Goal: Download file/media

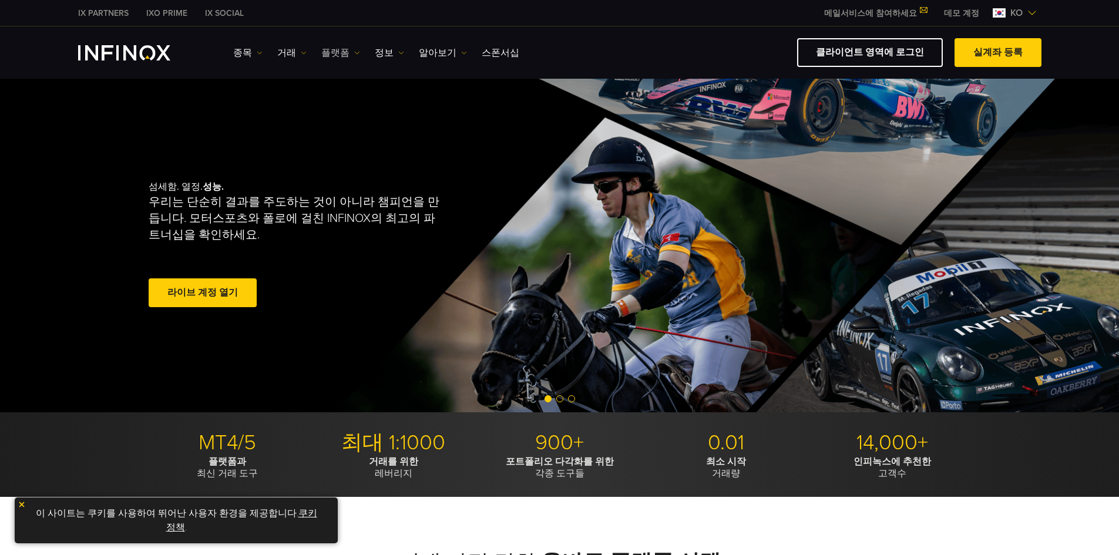
click at [343, 50] on link "플랫폼" at bounding box center [340, 53] width 39 height 14
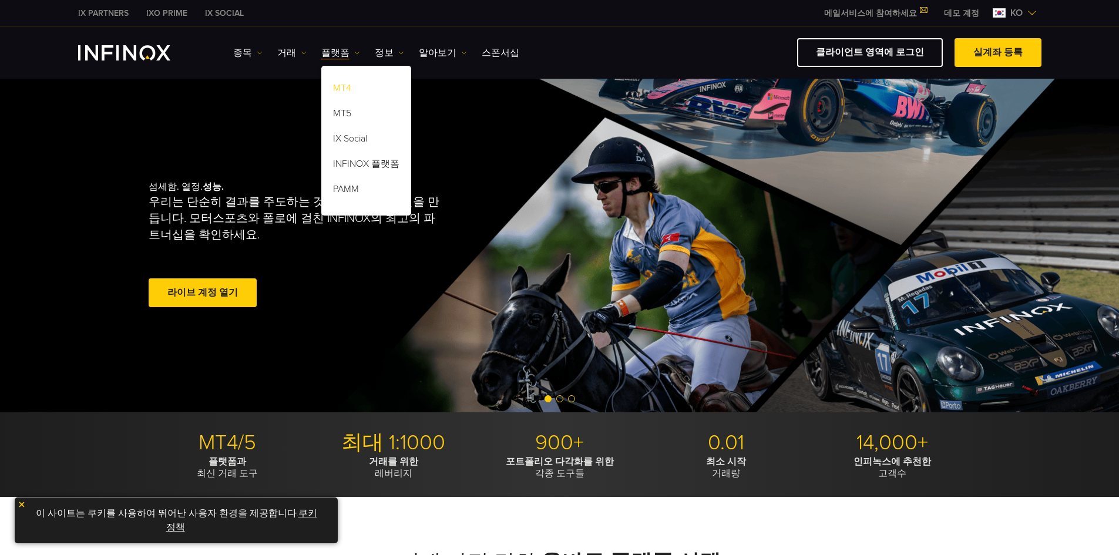
click at [338, 83] on link "MT4" at bounding box center [366, 90] width 90 height 25
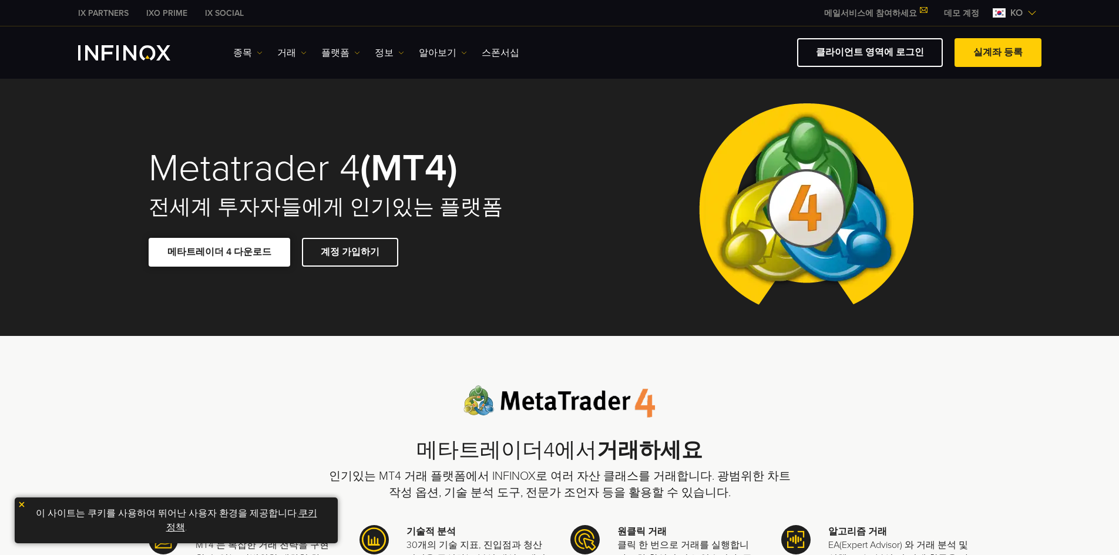
click at [201, 260] on link "메타트레이더 4 다운로드" at bounding box center [220, 252] width 142 height 29
click at [147, 44] on div "IX Social 종목 종목 상품 정보 거래" at bounding box center [559, 52] width 963 height 29
click at [861, 49] on link "클라이언트 영역에 로그인" at bounding box center [870, 52] width 146 height 29
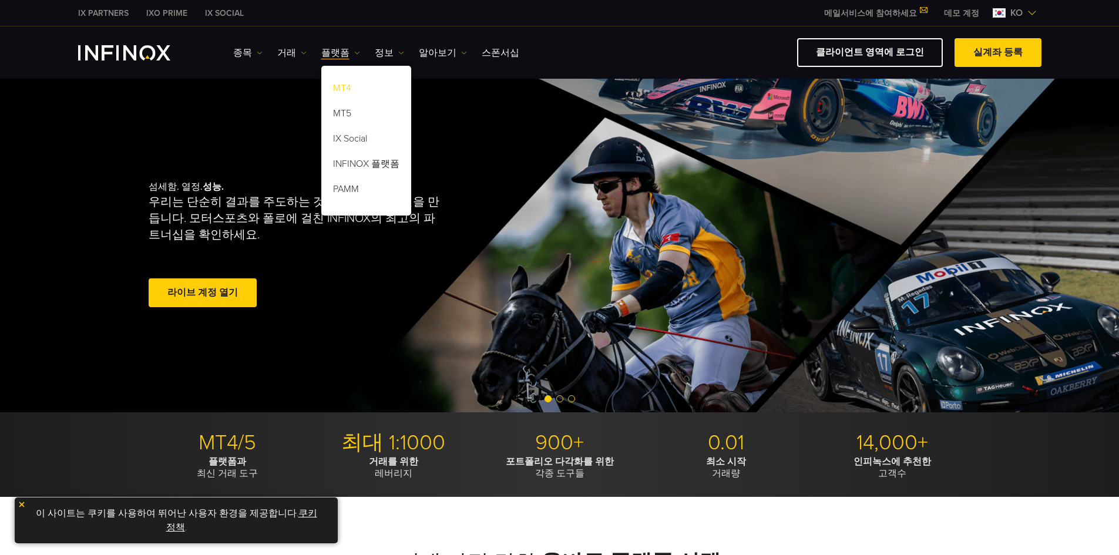
click at [356, 88] on link "MT4" at bounding box center [366, 90] width 90 height 25
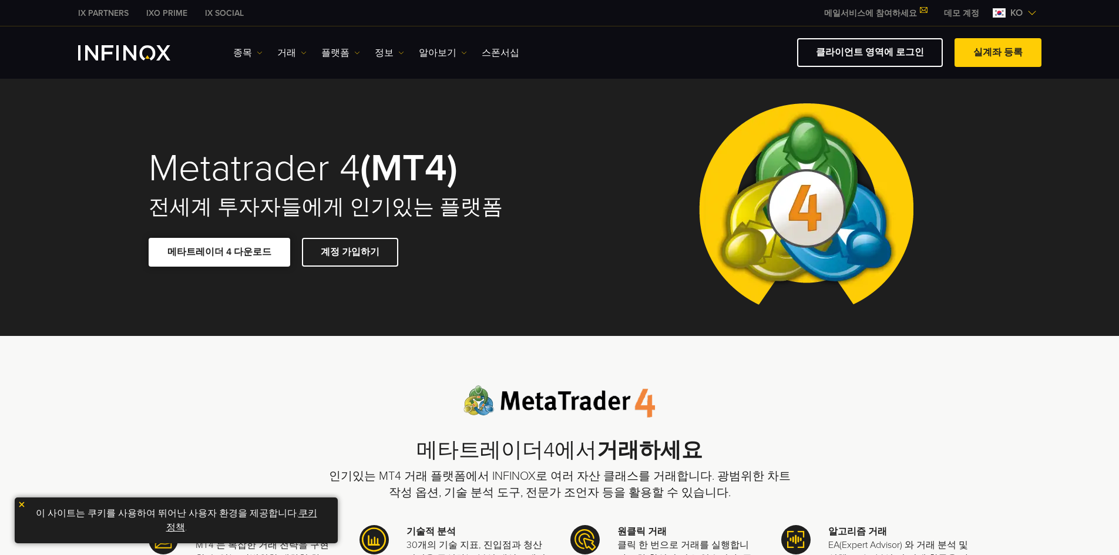
click at [219, 252] on span at bounding box center [219, 252] width 0 height 0
